Goal: Task Accomplishment & Management: Use online tool/utility

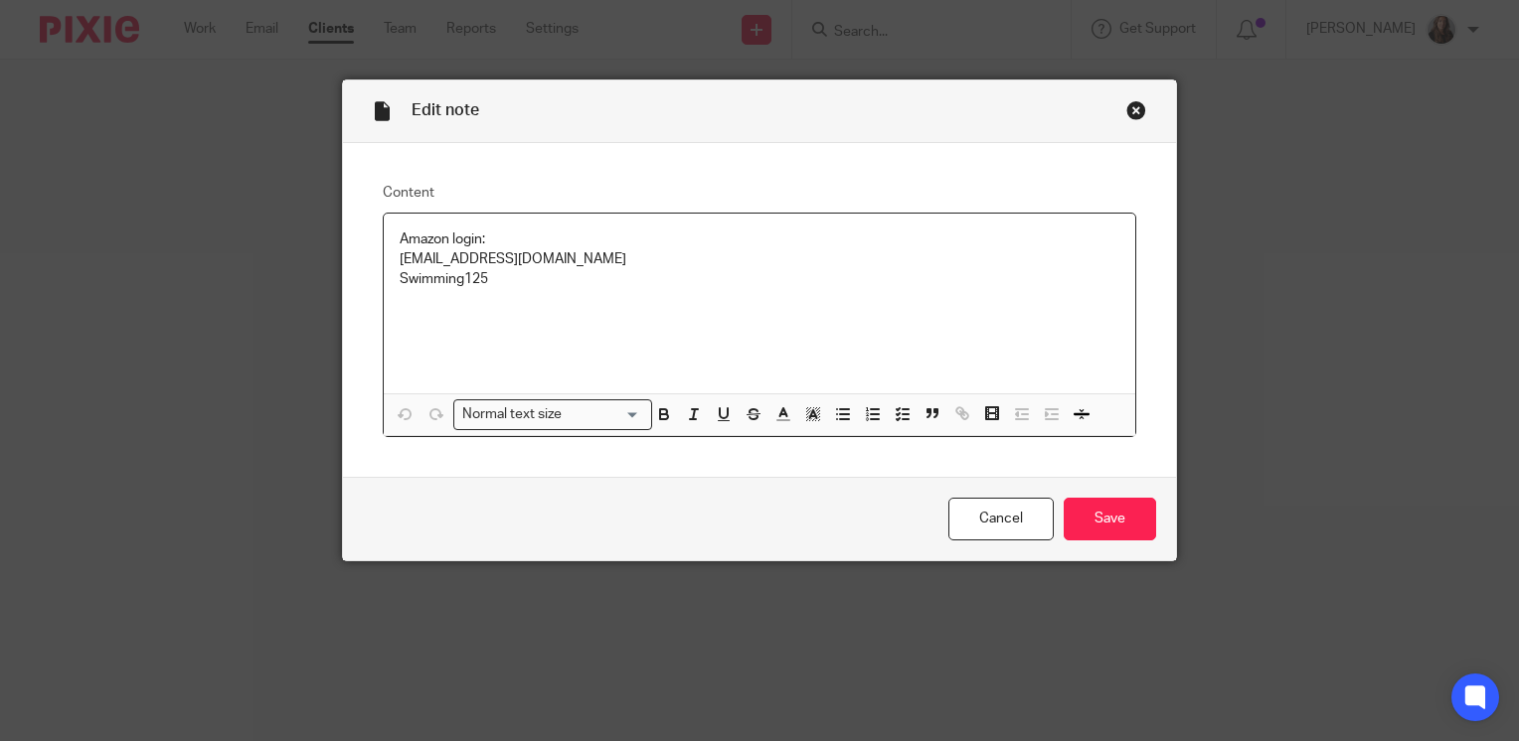
click at [1126, 107] on div "Close this dialog window" at bounding box center [1136, 110] width 20 height 20
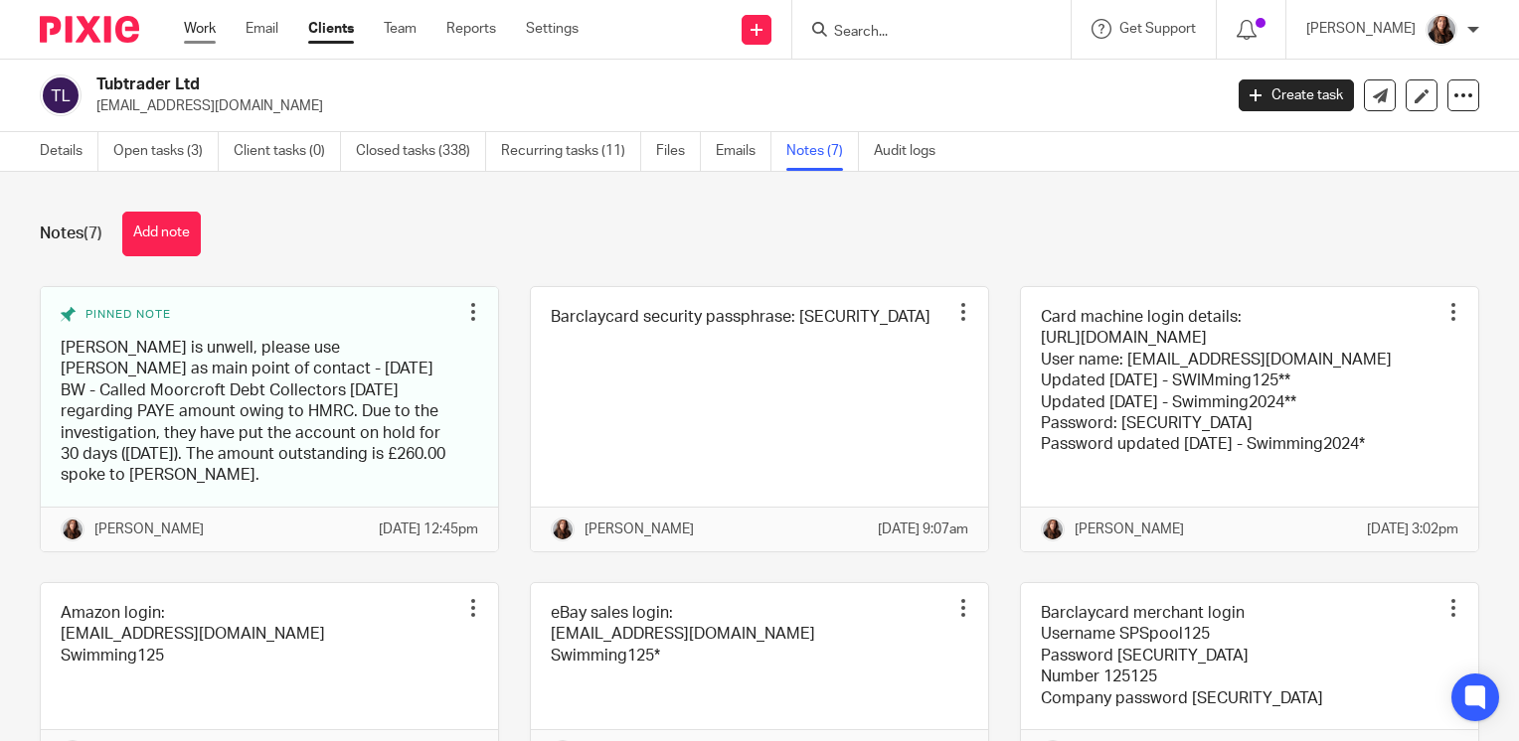
drag, startPoint x: 0, startPoint y: 0, endPoint x: 196, endPoint y: 31, distance: 198.2
click at [195, 31] on link "Work" at bounding box center [200, 29] width 32 height 20
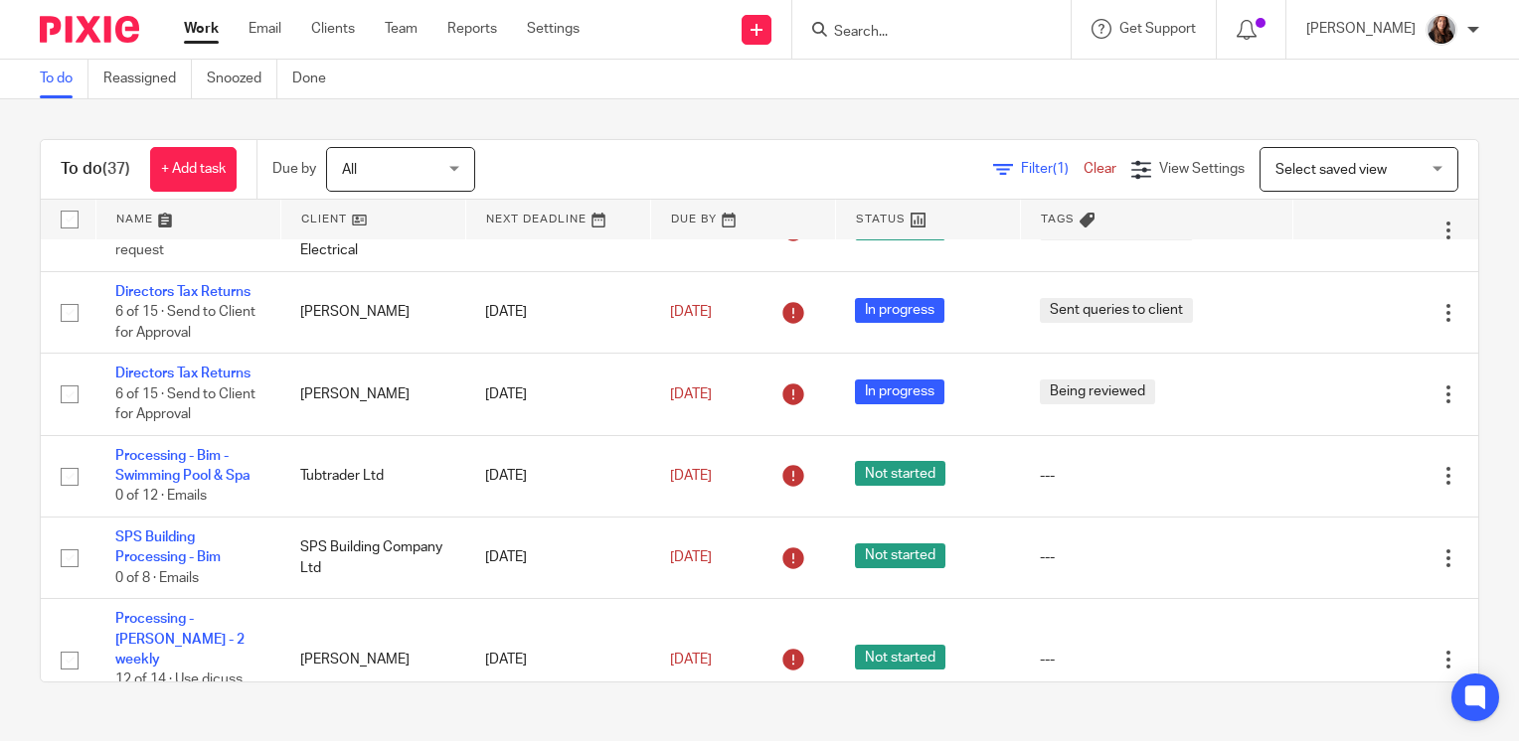
scroll to position [1093, 0]
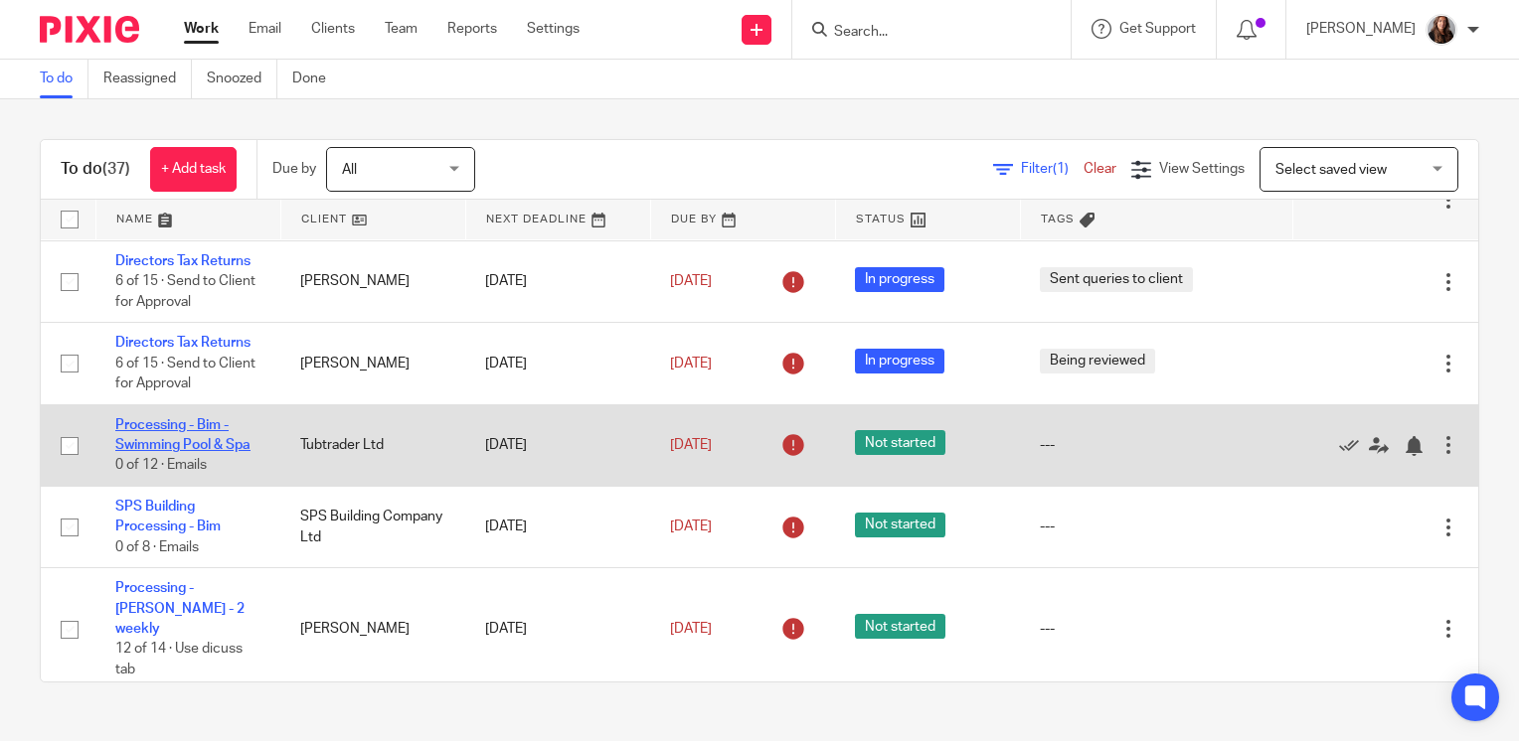
click at [178, 452] on link "Processing - Bim - Swimming Pool & Spa" at bounding box center [182, 435] width 135 height 34
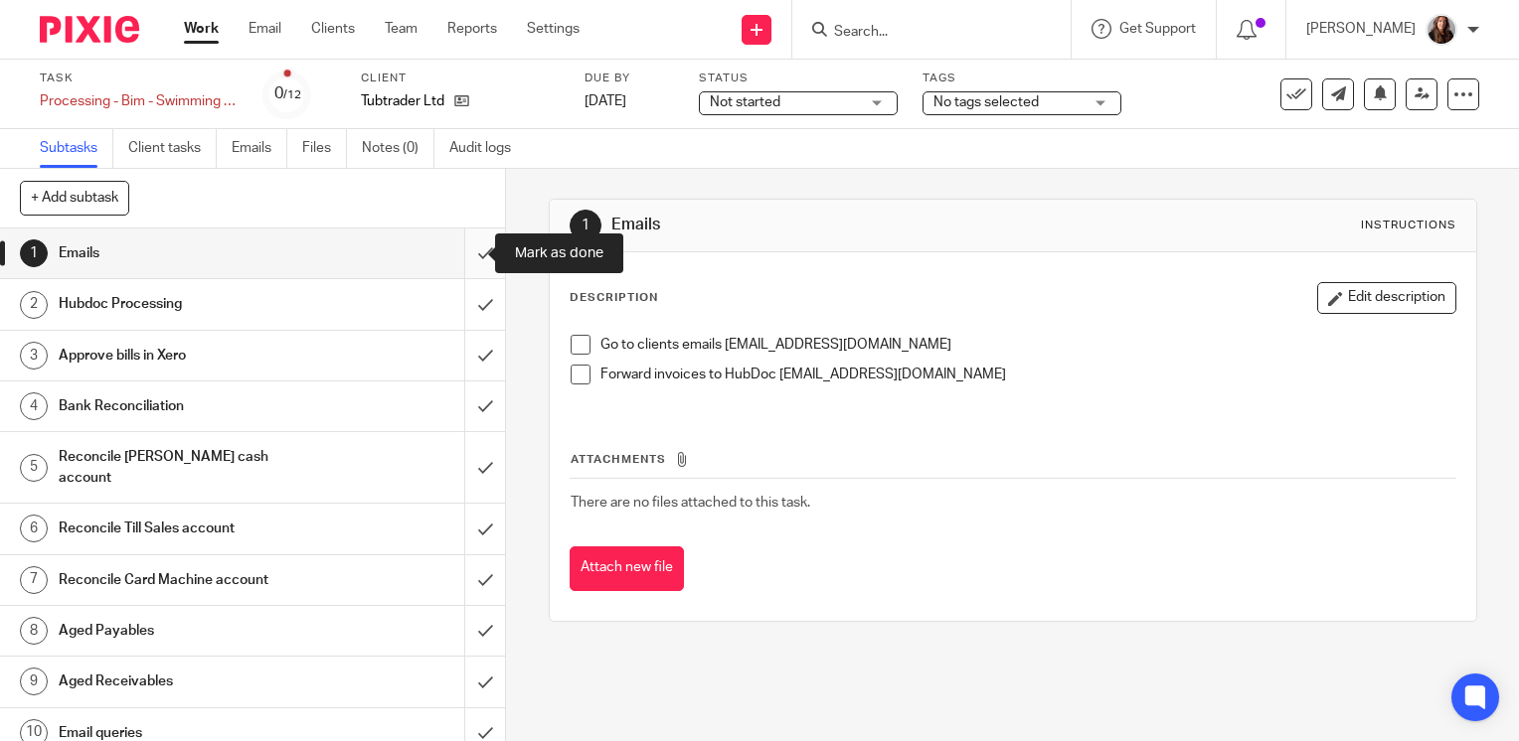
click at [458, 257] on input "submit" at bounding box center [252, 254] width 505 height 50
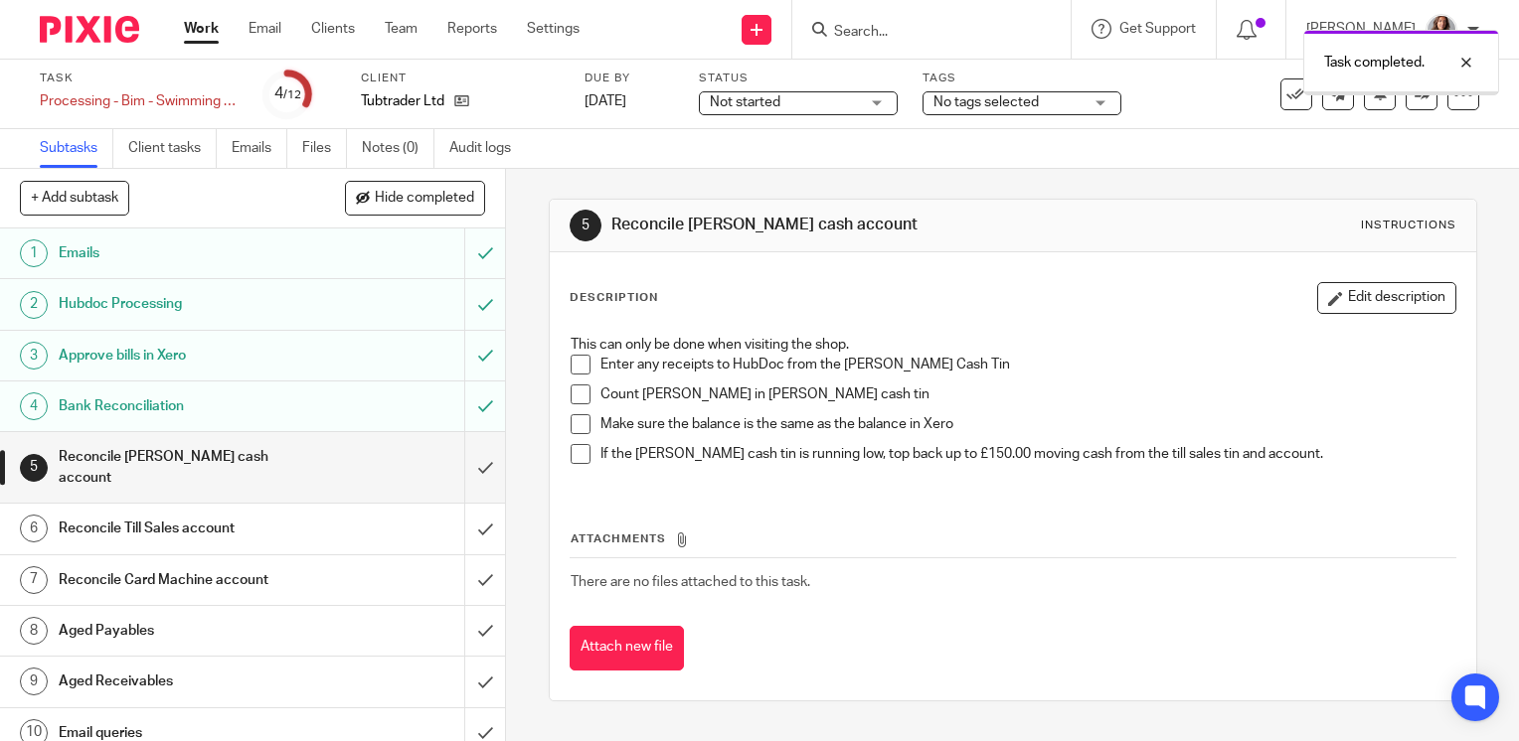
click at [453, 458] on input "submit" at bounding box center [252, 467] width 505 height 71
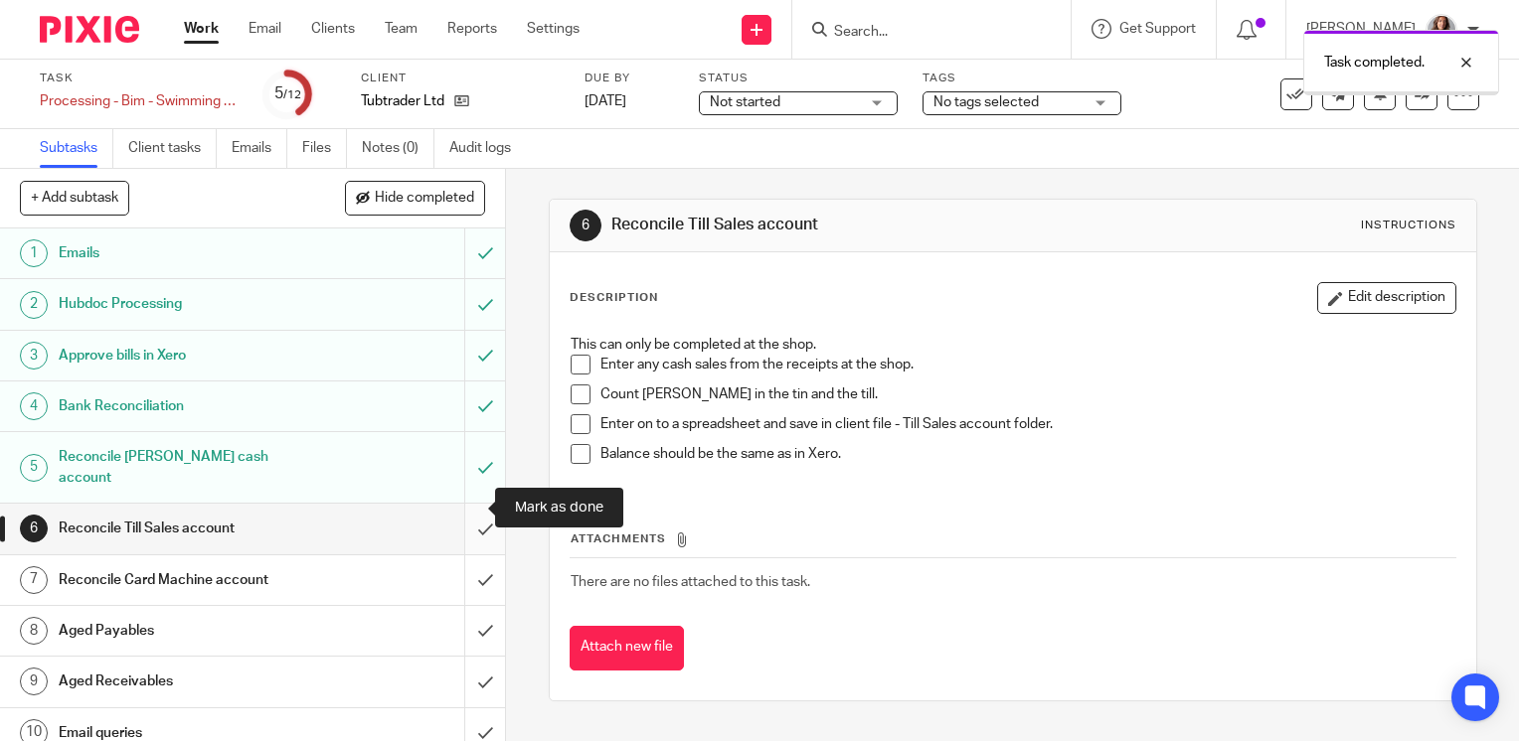
click at [470, 518] on input "submit" at bounding box center [252, 529] width 505 height 50
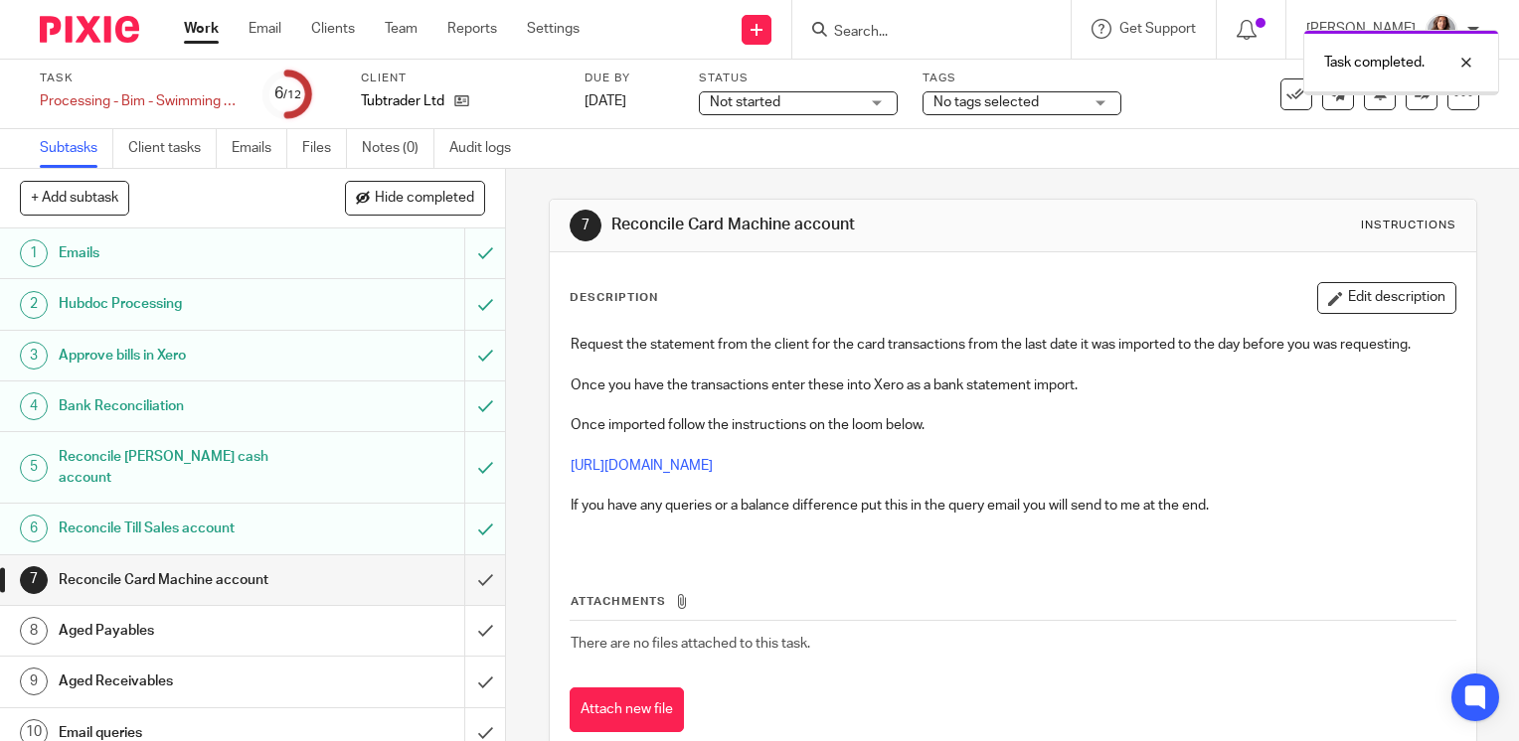
click at [469, 569] on input "submit" at bounding box center [252, 581] width 505 height 50
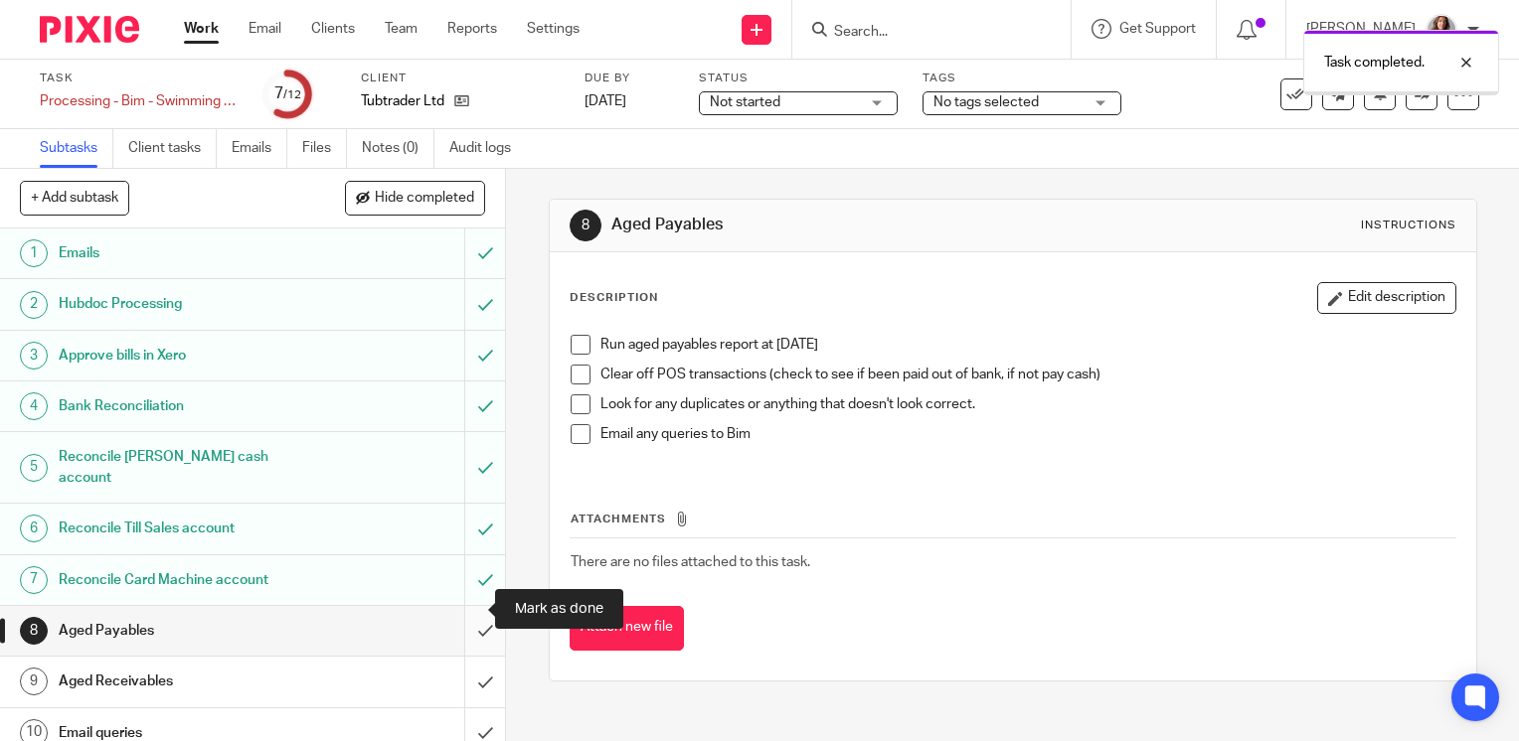
click at [465, 612] on input "submit" at bounding box center [252, 631] width 505 height 50
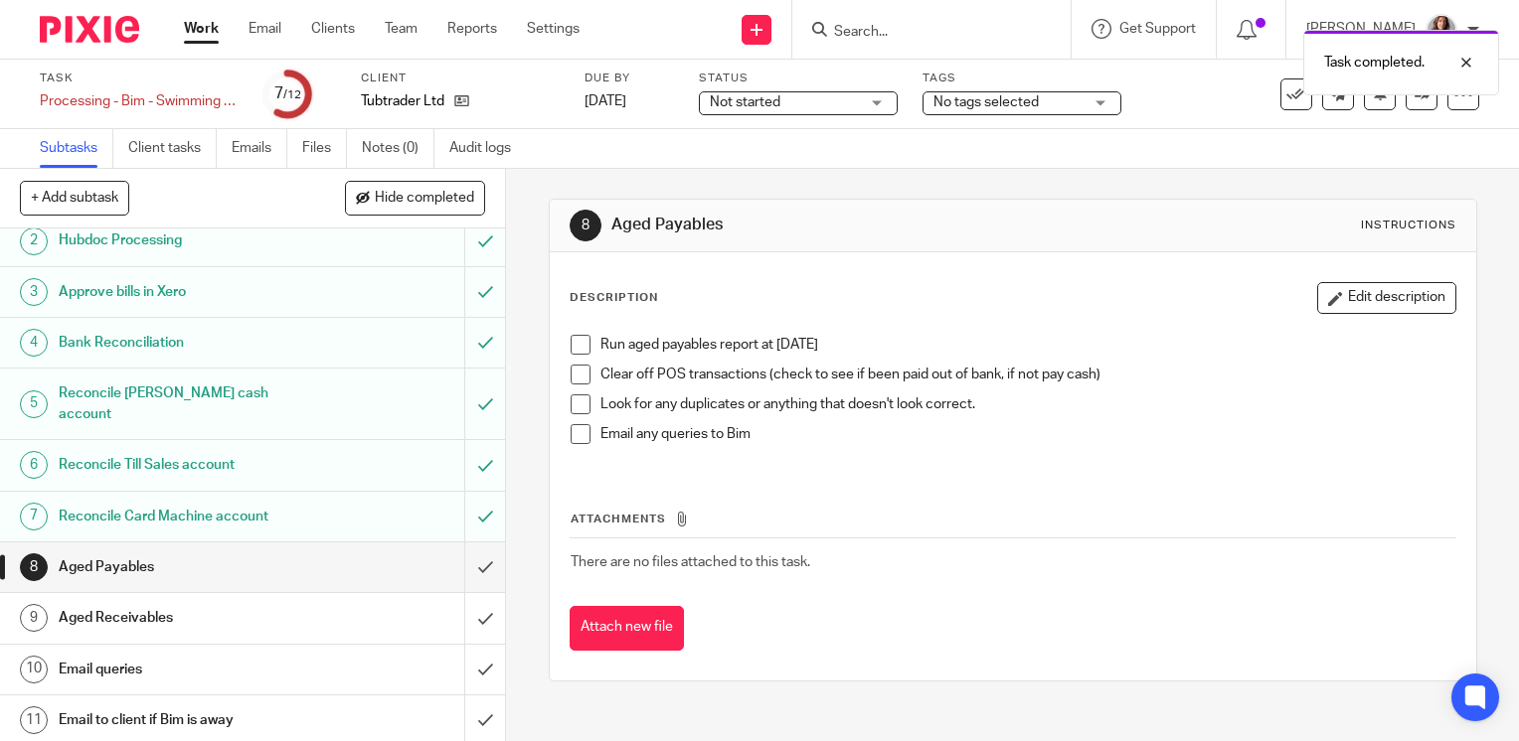
scroll to position [96, 0]
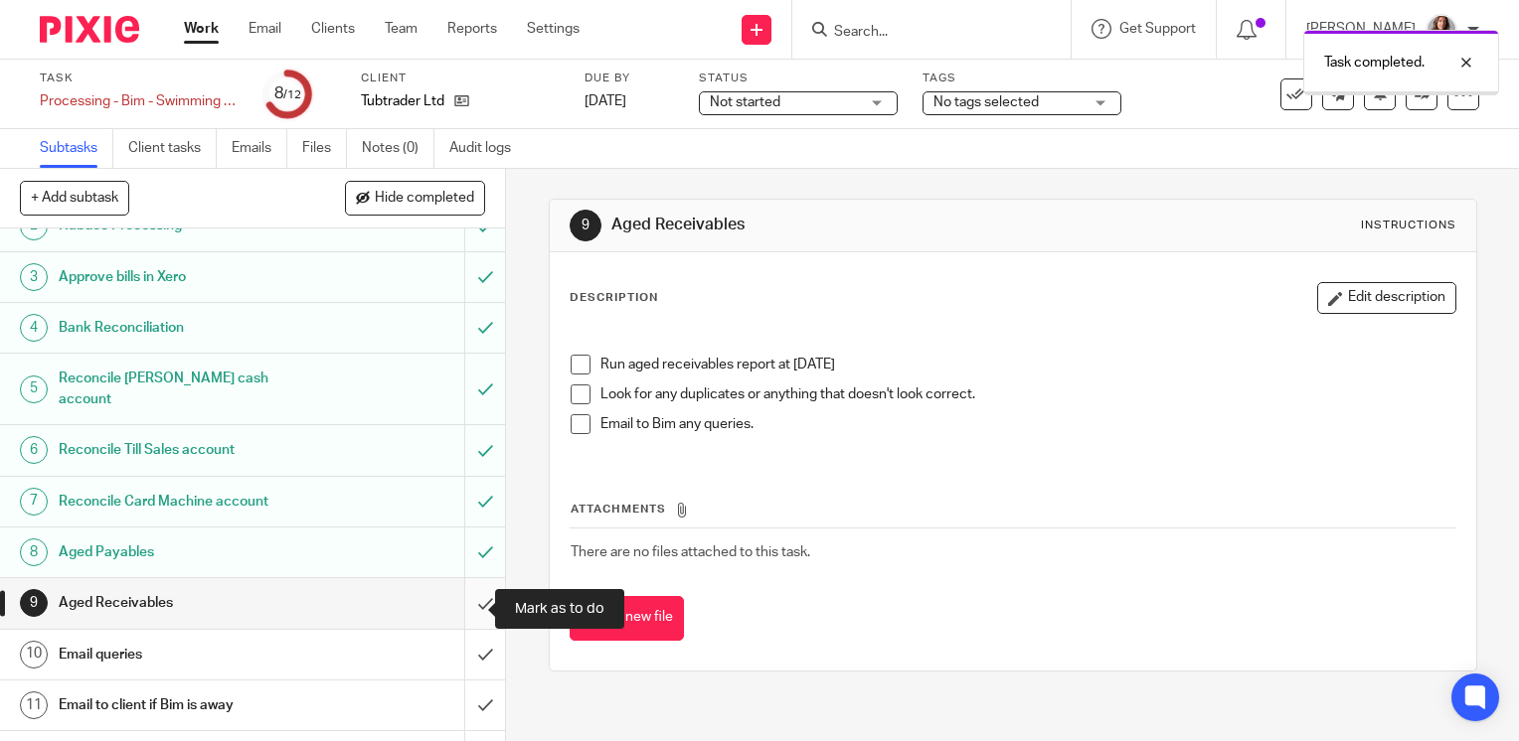
scroll to position [96, 0]
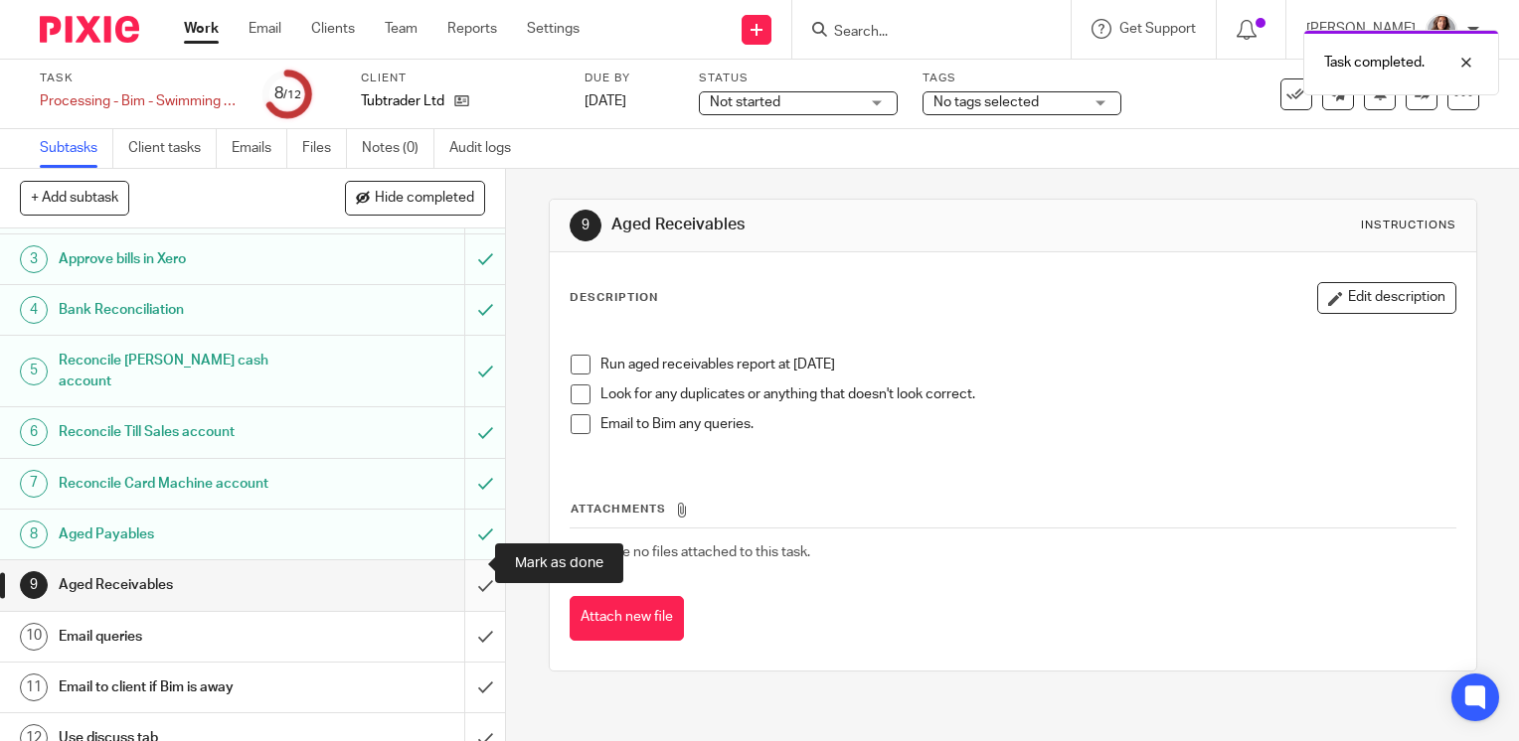
click at [453, 561] on input "submit" at bounding box center [252, 586] width 505 height 50
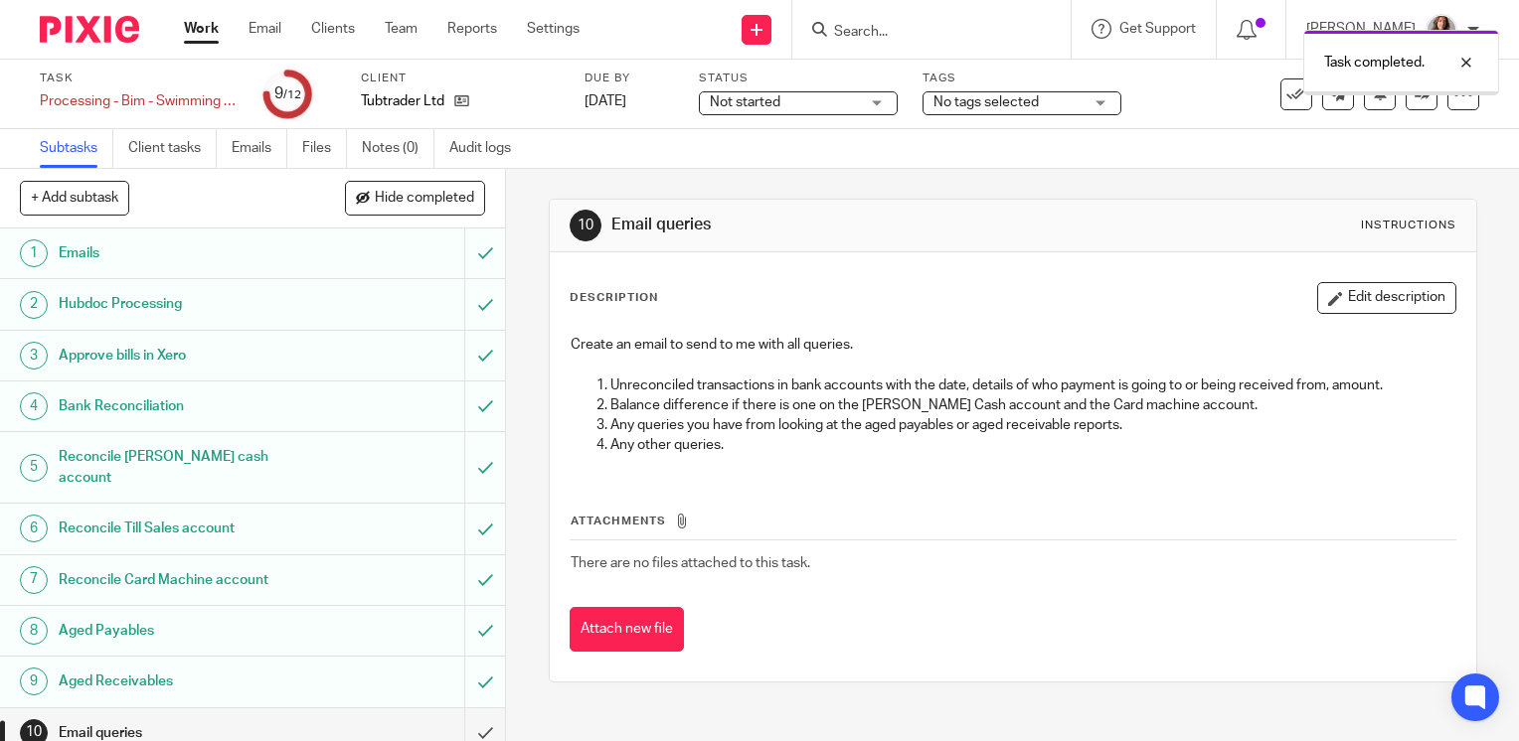
scroll to position [96, 0]
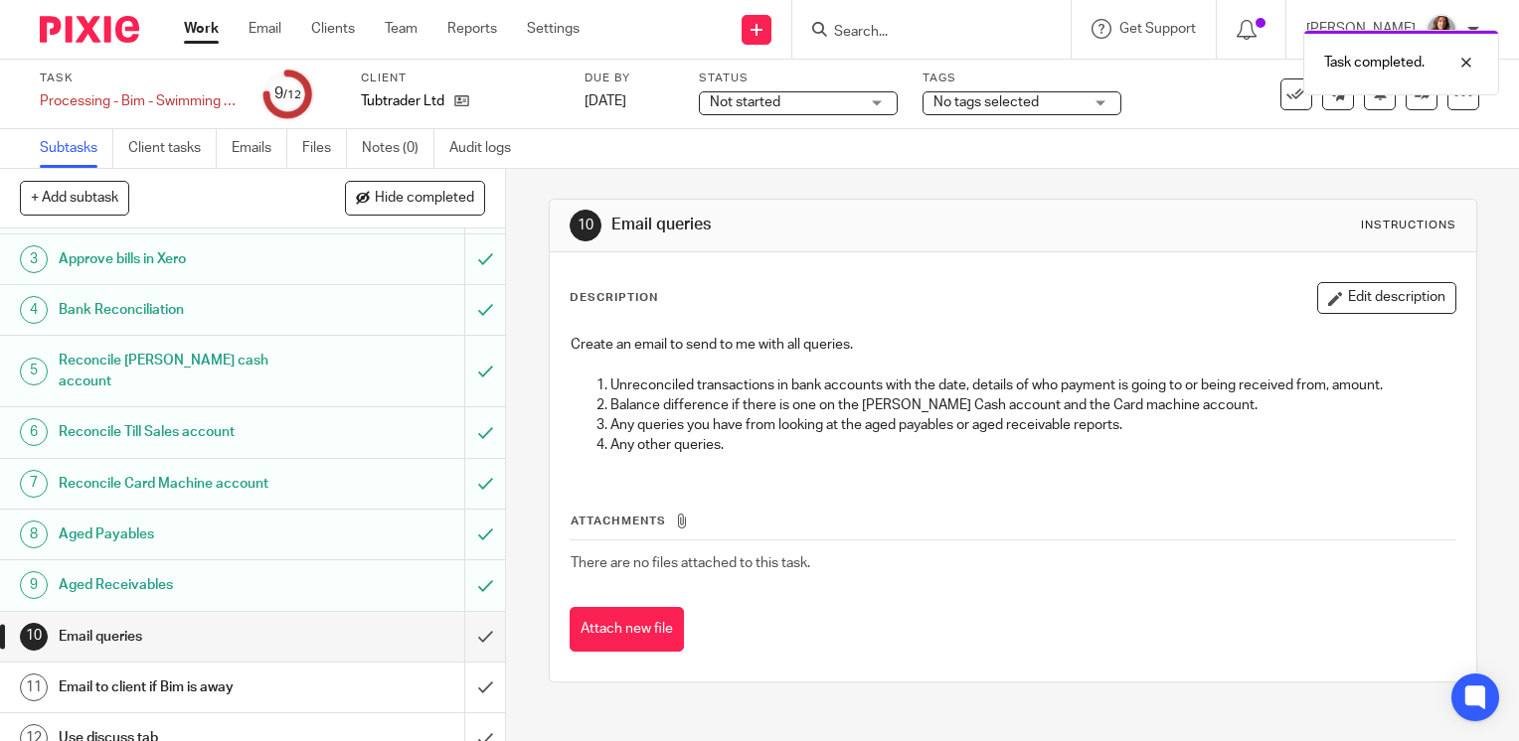
click at [275, 679] on h1 "Email to client if Bim is away" at bounding box center [187, 688] width 257 height 30
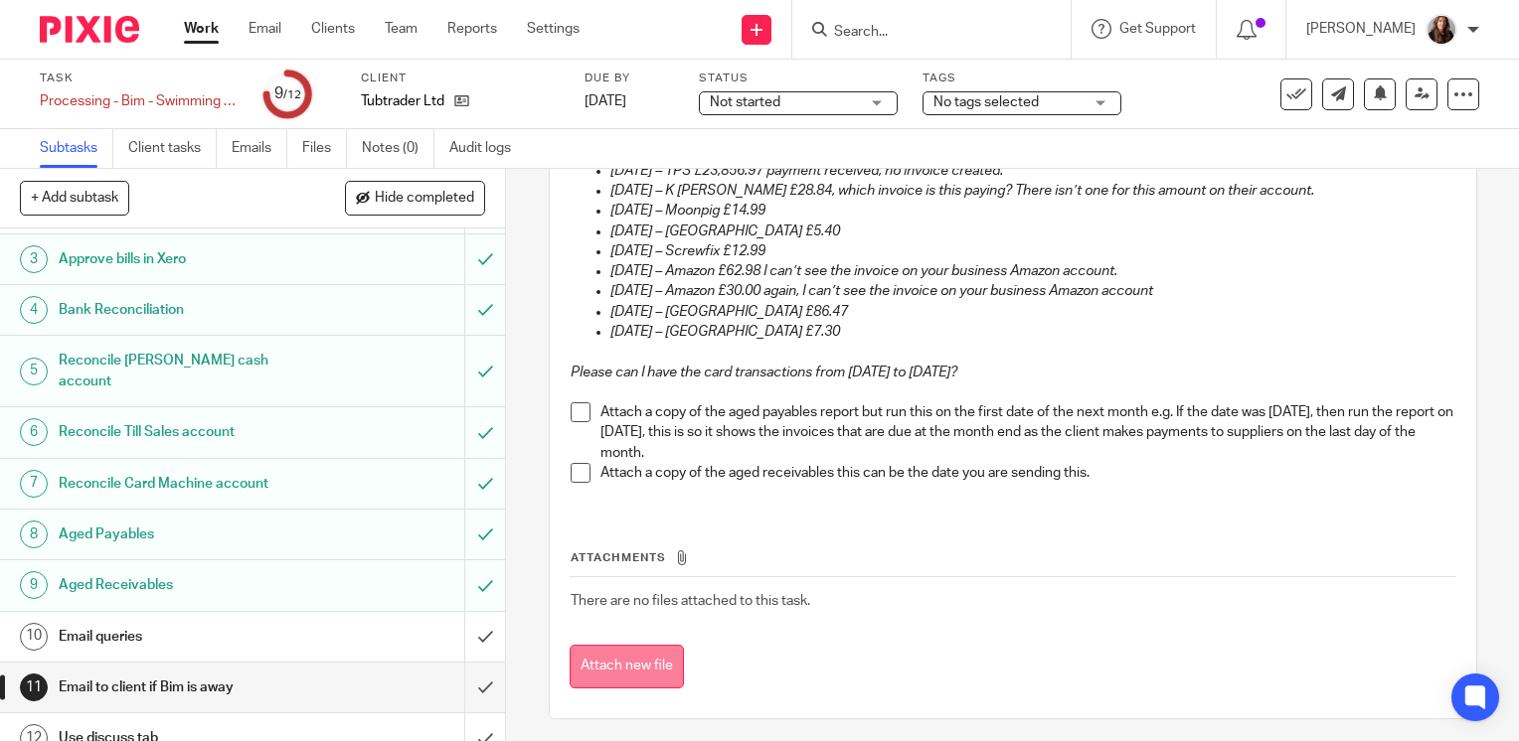
scroll to position [321, 0]
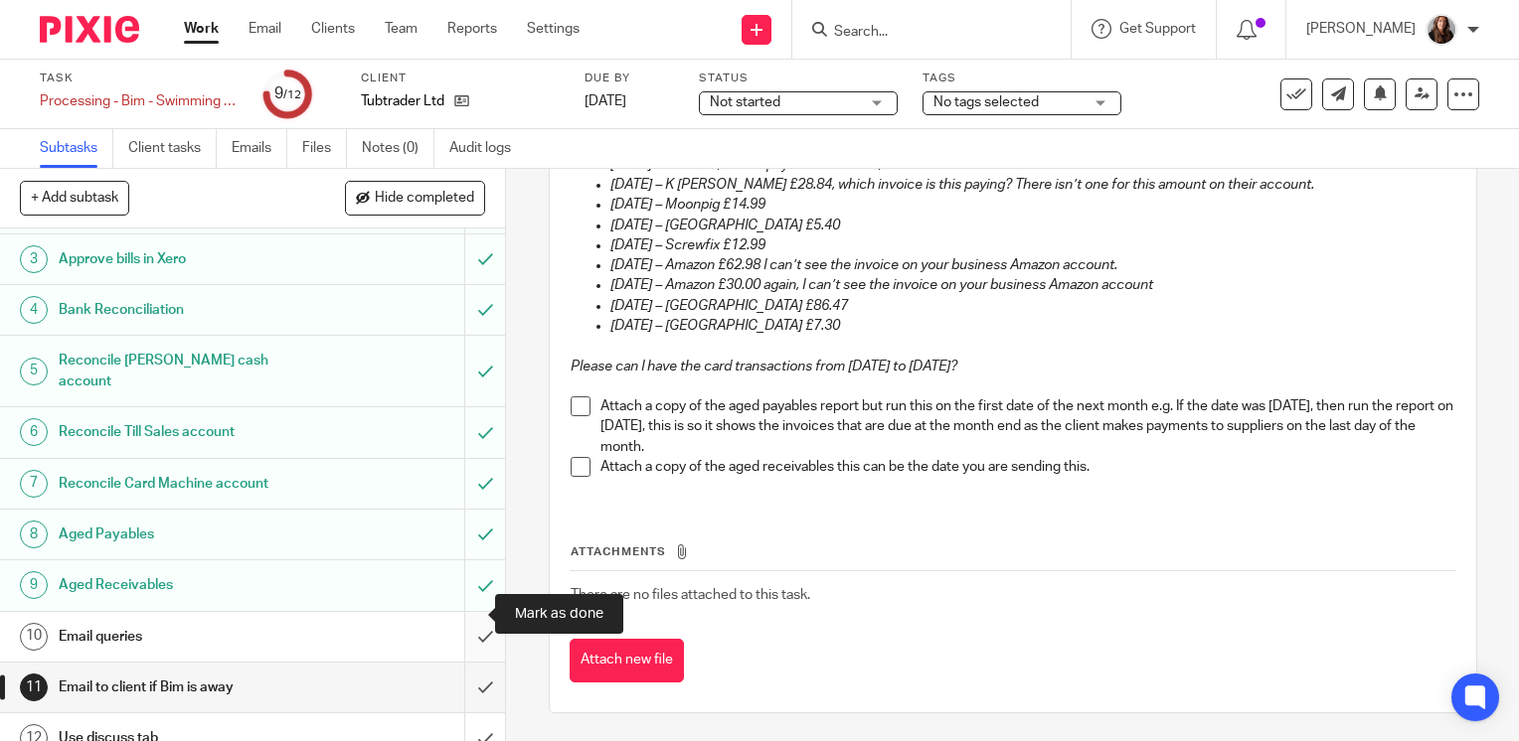
click at [465, 618] on input "submit" at bounding box center [252, 637] width 505 height 50
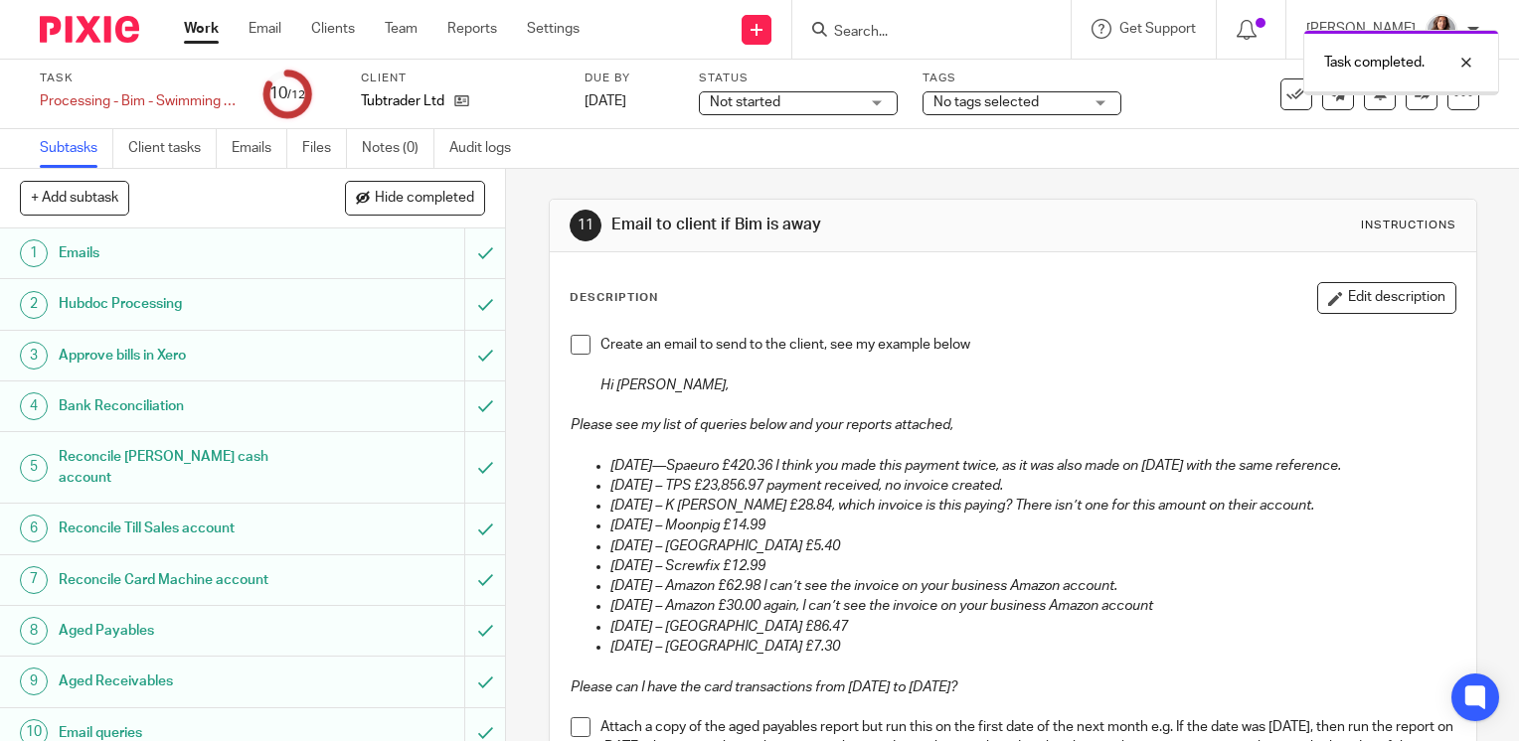
scroll to position [96, 0]
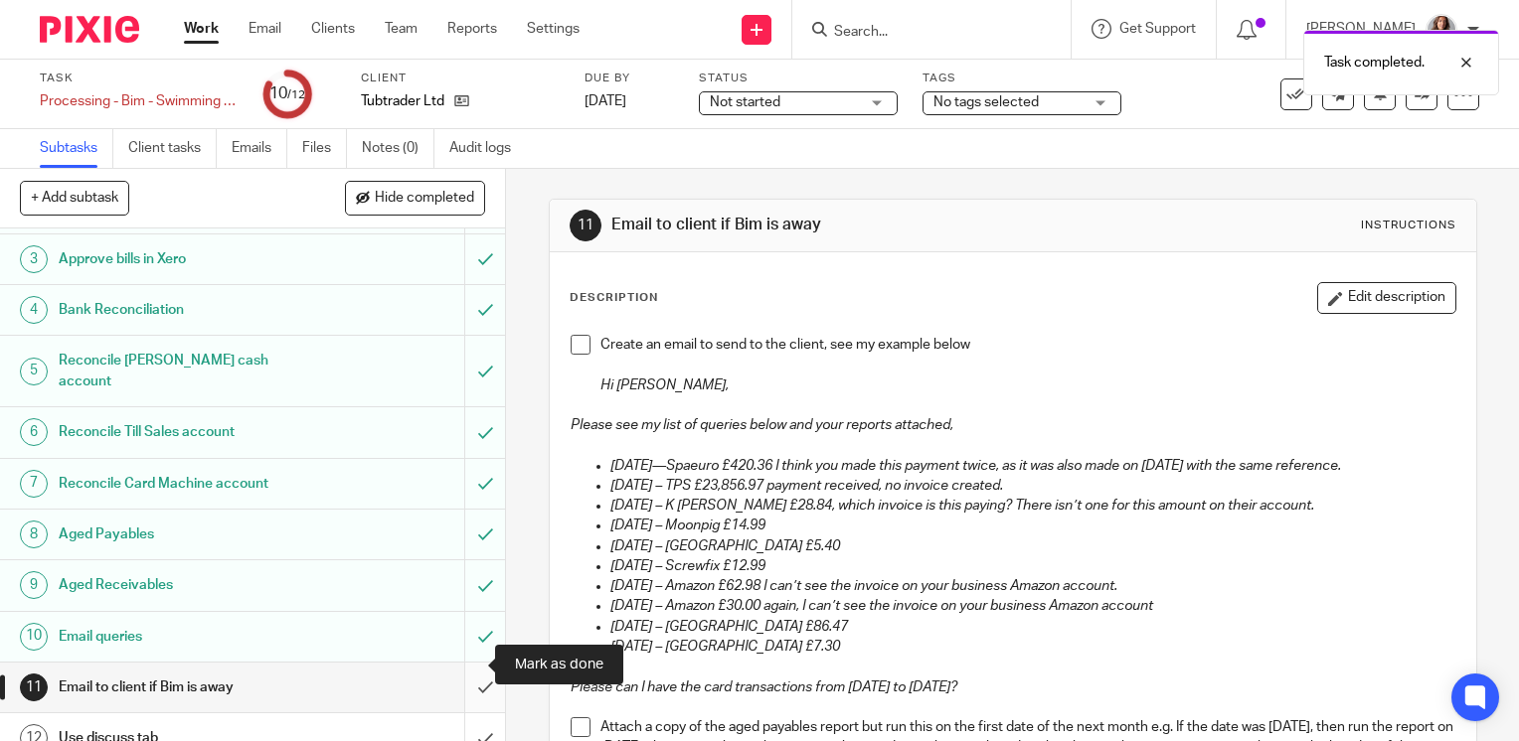
click at [472, 672] on input "submit" at bounding box center [252, 688] width 505 height 50
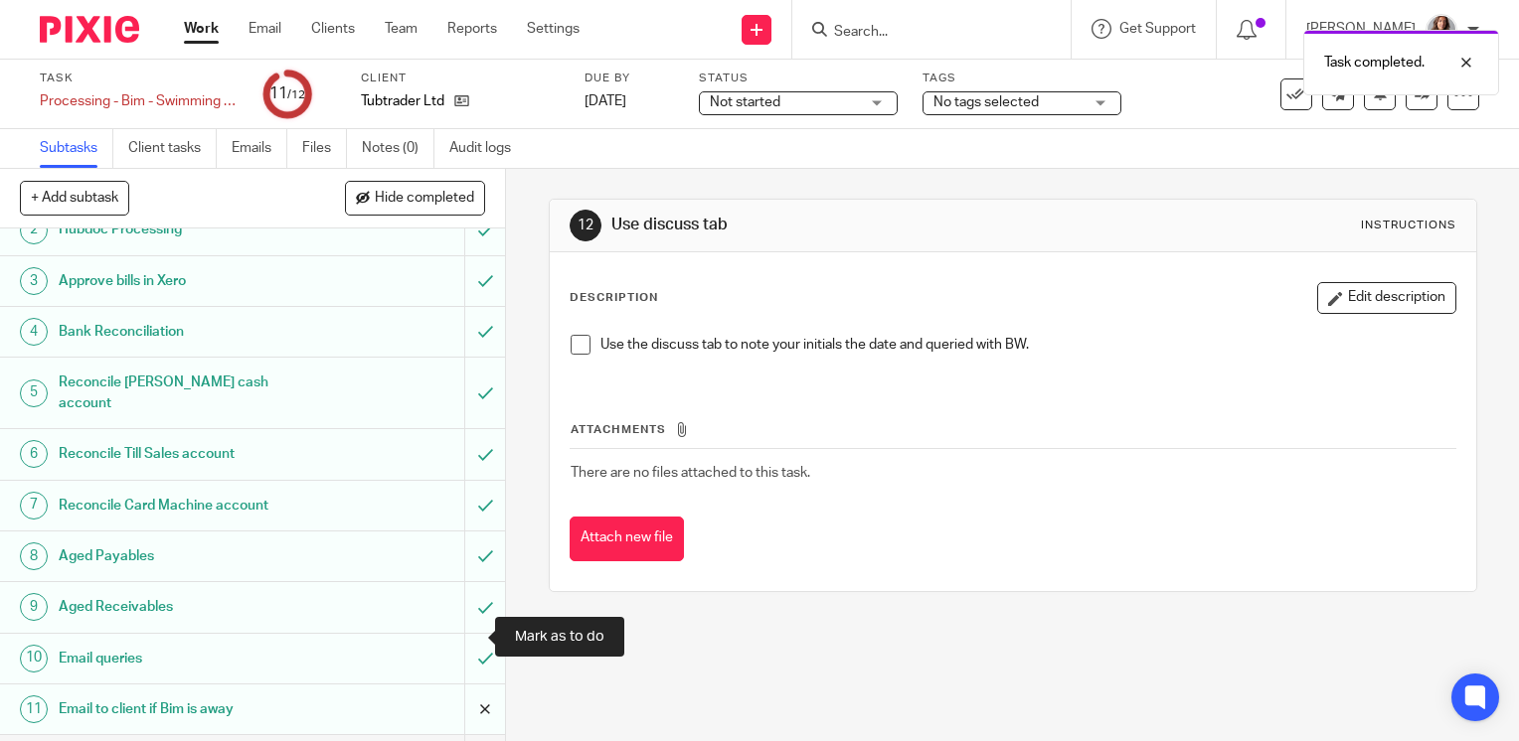
scroll to position [96, 0]
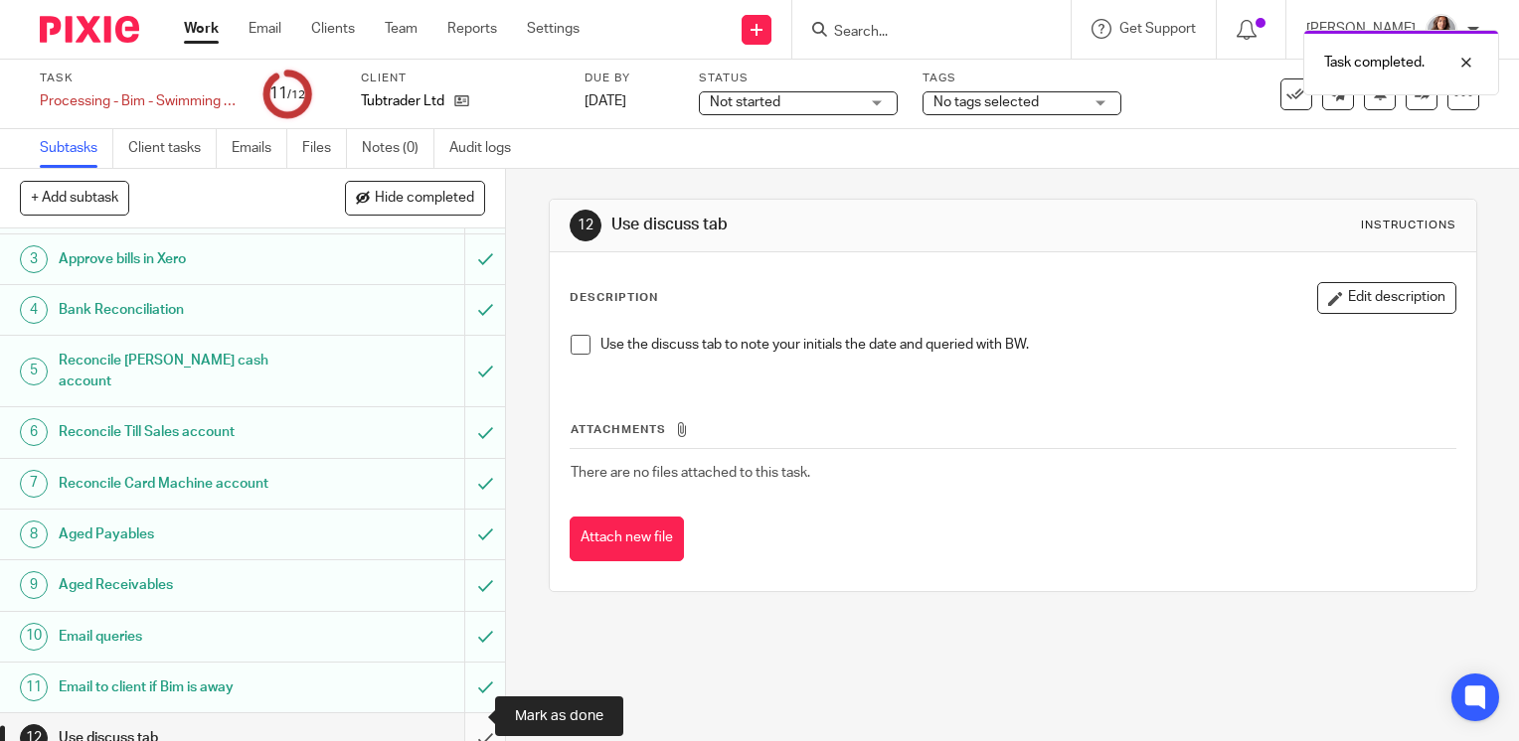
click at [465, 730] on input "submit" at bounding box center [252, 739] width 505 height 50
